Goal: Navigation & Orientation: Find specific page/section

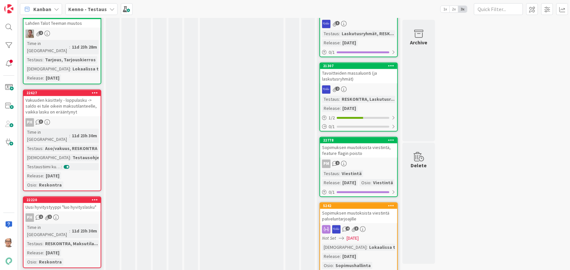
scroll to position [623, 0]
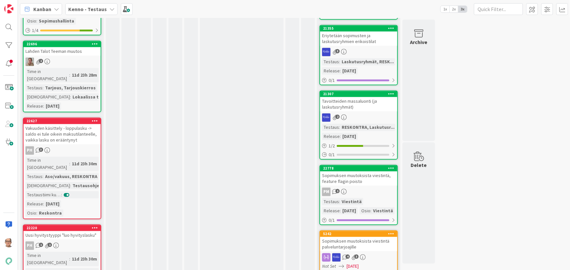
click at [66, 242] on div "PH 1 1" at bounding box center [62, 246] width 77 height 8
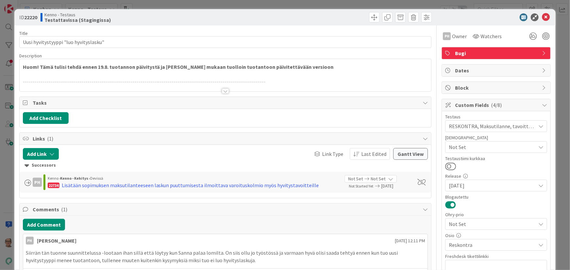
click at [222, 92] on div at bounding box center [225, 91] width 7 height 5
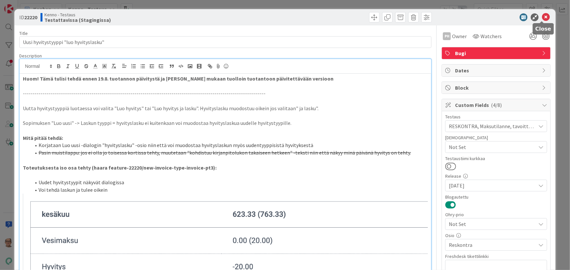
click at [542, 16] on icon at bounding box center [546, 17] width 8 height 8
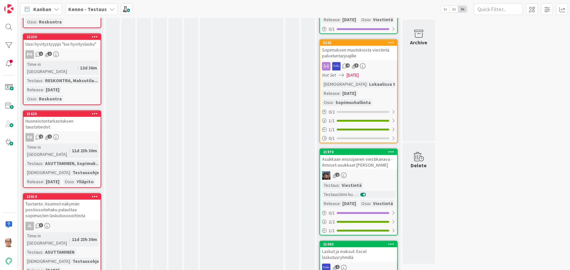
scroll to position [844, 0]
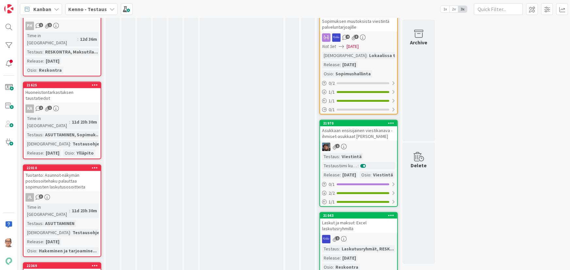
click at [23, 5] on link "22220 Uusi hyvitystyyppi "luo hyvityslasku" PH 1 1 Time in Column : 12d 36m Tes…" at bounding box center [62, 41] width 78 height 72
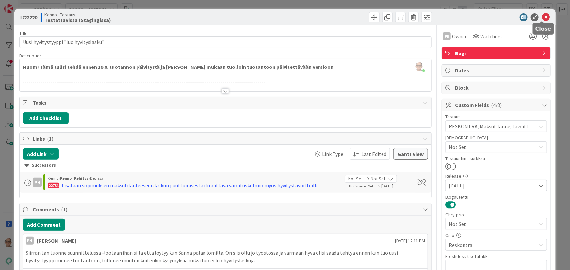
click at [542, 17] on icon at bounding box center [546, 17] width 8 height 8
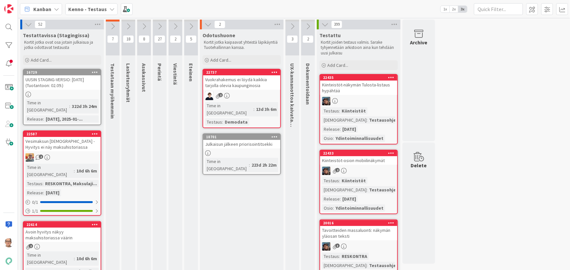
click at [206, 24] on icon at bounding box center [207, 24] width 7 height 7
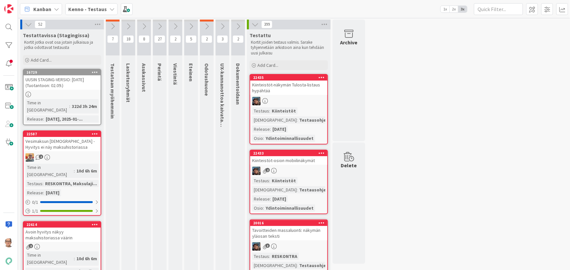
click at [158, 24] on icon at bounding box center [159, 26] width 7 height 7
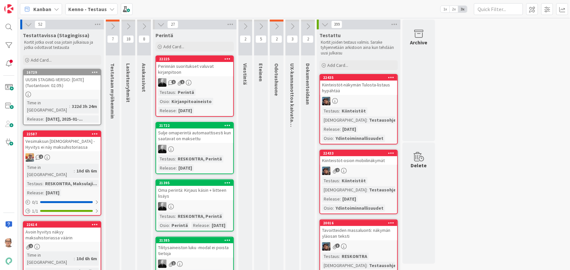
click at [210, 89] on div "Testaus : Perintä Osio : Kirjanpitoaineisto Release : [DATE]" at bounding box center [194, 101] width 73 height 25
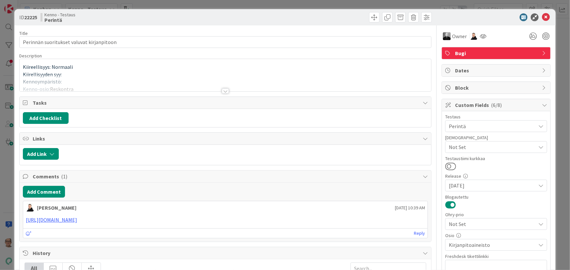
click at [222, 91] on div at bounding box center [225, 91] width 7 height 5
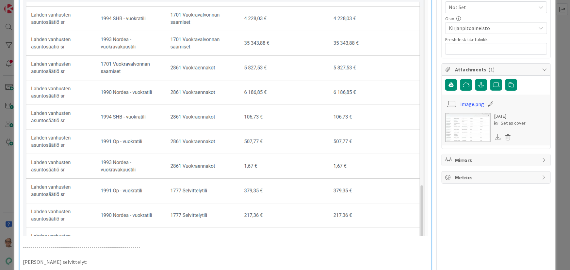
scroll to position [208, 0]
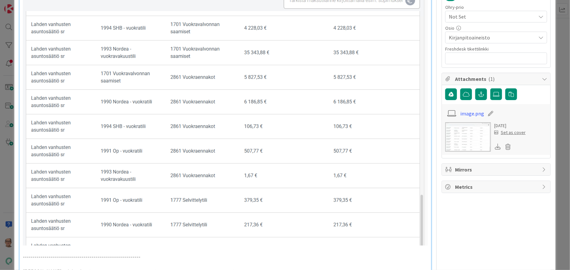
click at [235, 124] on img at bounding box center [225, 108] width 405 height 275
